Goal: Find specific page/section: Find specific page/section

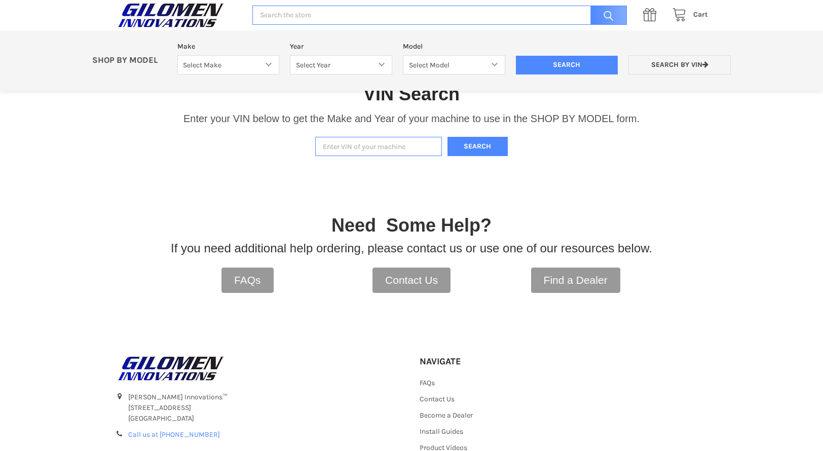
click at [409, 146] on input "Enter VIN of your machine" at bounding box center [378, 147] width 127 height 20
click at [474, 144] on button "Search" at bounding box center [477, 147] width 61 height 20
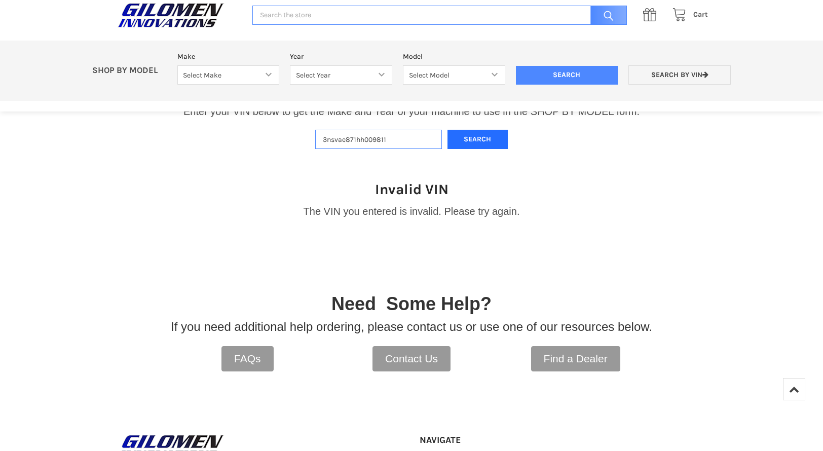
scroll to position [213, 0]
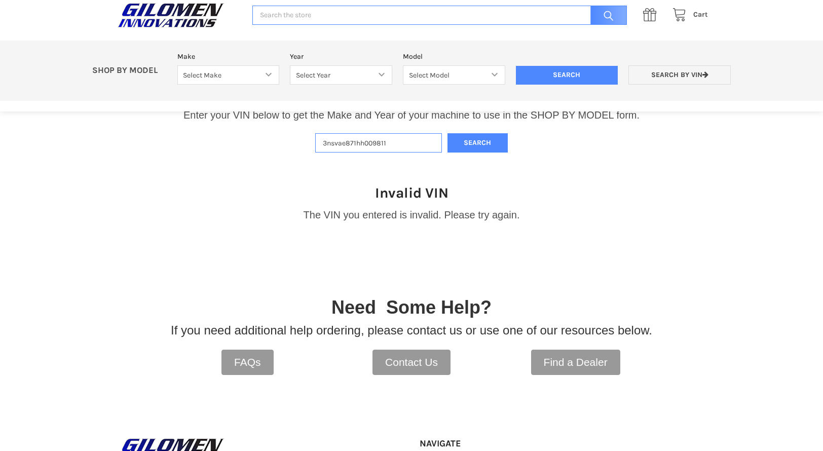
click at [337, 141] on input "3nsvae871hh009811" at bounding box center [378, 143] width 127 height 20
click at [477, 140] on button "Search" at bounding box center [477, 143] width 61 height 20
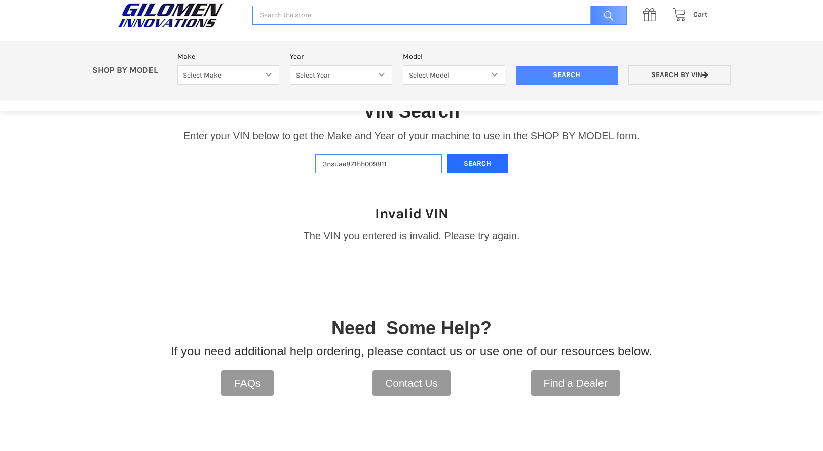
scroll to position [163, 0]
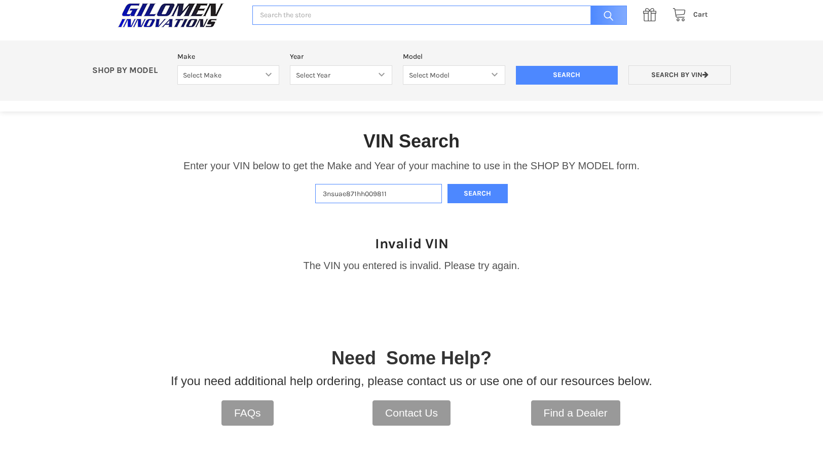
click at [338, 193] on input "3nsuae871hh009811" at bounding box center [378, 194] width 127 height 20
type input "3nsvae871hh009811"
click at [396, 195] on input "3nsvae871hh009811" at bounding box center [378, 194] width 127 height 20
click at [396, 194] on input "3nsvae871hh009811" at bounding box center [378, 194] width 127 height 20
click at [454, 185] on button "Search" at bounding box center [477, 194] width 61 height 20
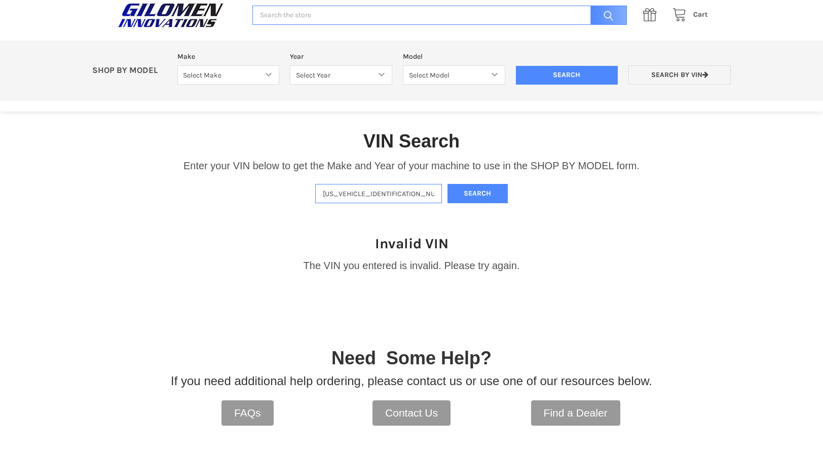
click at [339, 193] on input "[US_VEHICLE_IDENTIFICATION_NUMBER]" at bounding box center [378, 194] width 127 height 20
type input "[US_VEHICLE_IDENTIFICATION_NUMBER]"
click at [458, 199] on button "Search" at bounding box center [477, 194] width 61 height 20
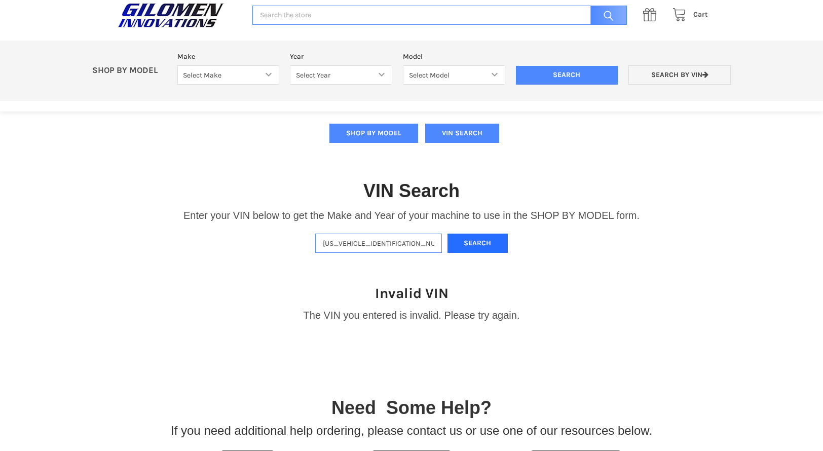
scroll to position [112, 0]
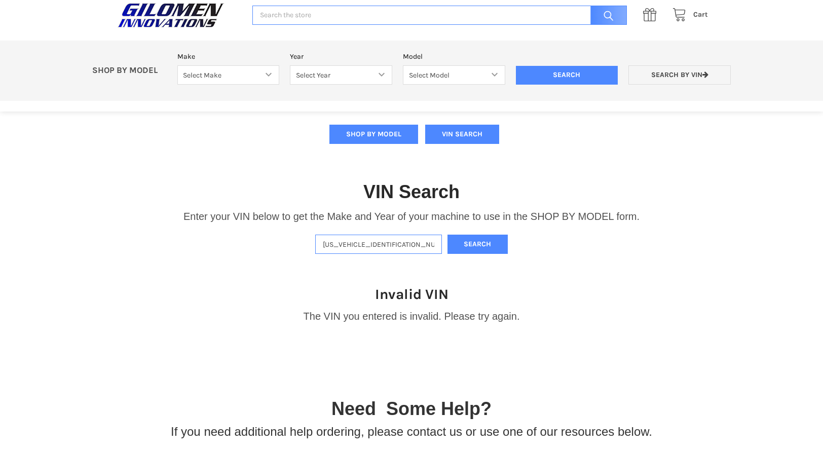
drag, startPoint x: 394, startPoint y: 240, endPoint x: 281, endPoint y: 236, distance: 113.1
click at [281, 236] on div "VIN Search Enter your VIN below to get the Make and Year of your machine to use…" at bounding box center [411, 206] width 823 height 105
paste input "[US_VEHICLE_IDENTIFICATION_NUMBER]"
type input "[US_VEHICLE_IDENTIFICATION_NUMBER]"
click at [481, 248] on button "Search" at bounding box center [477, 245] width 61 height 20
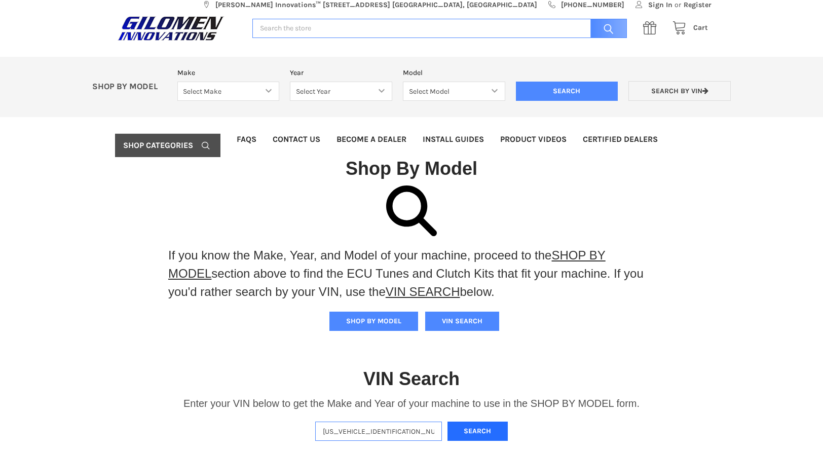
scroll to position [0, 0]
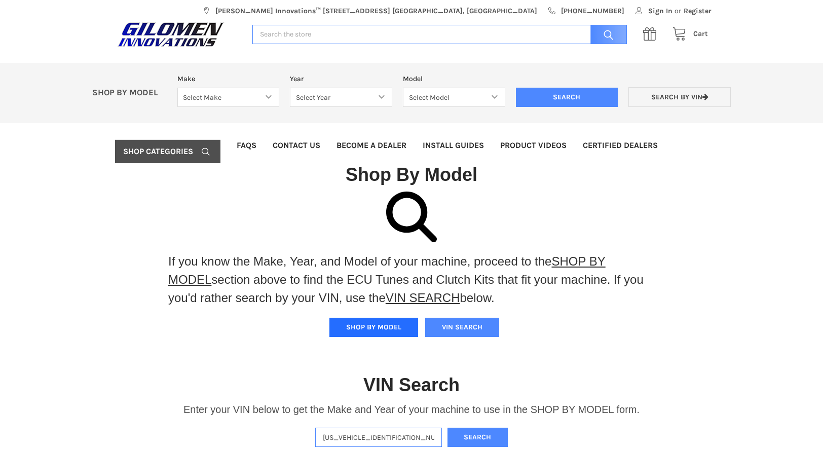
click at [384, 330] on button "SHOP BY MODEL" at bounding box center [373, 327] width 89 height 19
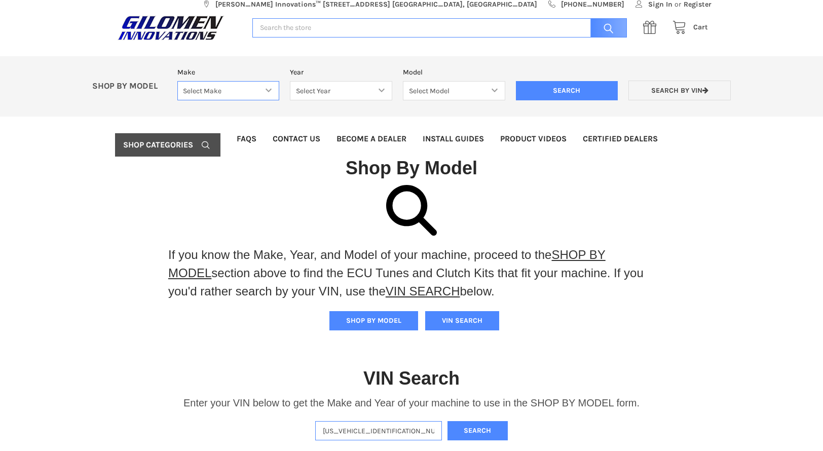
click at [247, 91] on select "Select Make Bobcat UTV Gravely UTV ACE 900 RANGER 570 Ranger 700 / 800 RANGER 9…" at bounding box center [228, 91] width 102 height 20
select select "334"
click at [177, 81] on select "Select Make Bobcat UTV Gravely UTV ACE 900 RANGER 570 Ranger 700 / 800 RANGER 9…" at bounding box center [228, 91] width 102 height 20
click at [330, 94] on select "Select Year [DATE] 2016 2017 2018 2019 2020 2021 2022 2023 2024" at bounding box center [341, 91] width 102 height 20
select select "337"
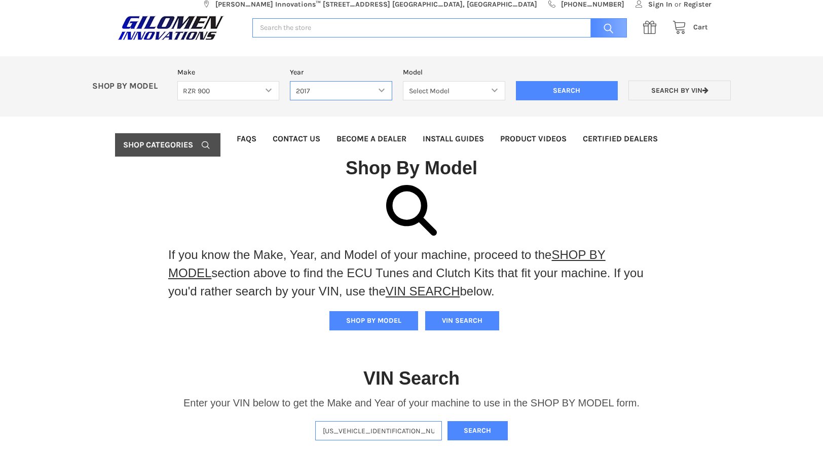
click at [290, 81] on select "Select Year [DATE] 2016 2017 2018 2019 2020 2021 2022 2023 2024" at bounding box center [341, 91] width 102 height 20
click at [446, 90] on select "Select Model RZR 900 50/55 Inch RZR 900 60 Inch RZR 4 900" at bounding box center [454, 91] width 102 height 20
click at [495, 96] on select "Select Model RZR 900 50/55 Inch RZR 900 60 Inch RZR 4 900" at bounding box center [454, 91] width 102 height 20
select select "217"
click at [403, 81] on select "Select Model RZR 900 50/55 Inch RZR 900 60 Inch RZR 4 900" at bounding box center [454, 91] width 102 height 20
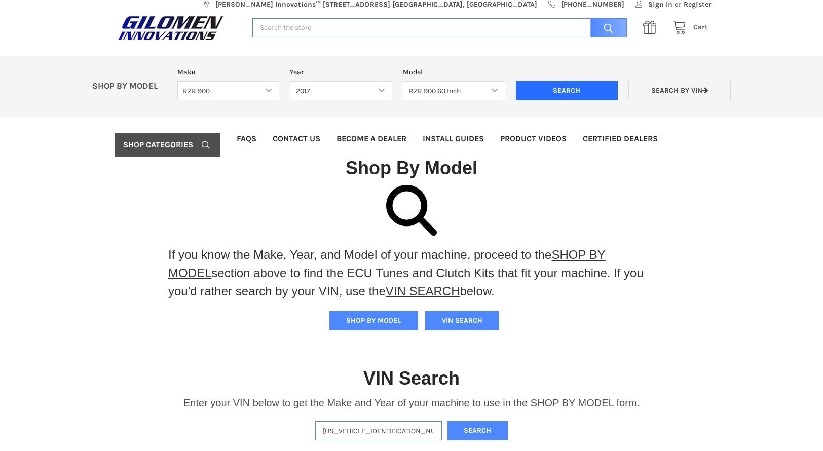
click at [597, 92] on input "Search" at bounding box center [567, 90] width 102 height 19
